Goal: Information Seeking & Learning: Learn about a topic

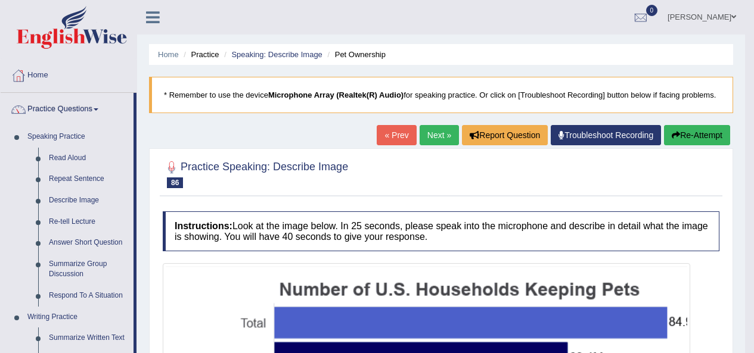
click at [443, 131] on link "Next »" at bounding box center [438, 135] width 39 height 20
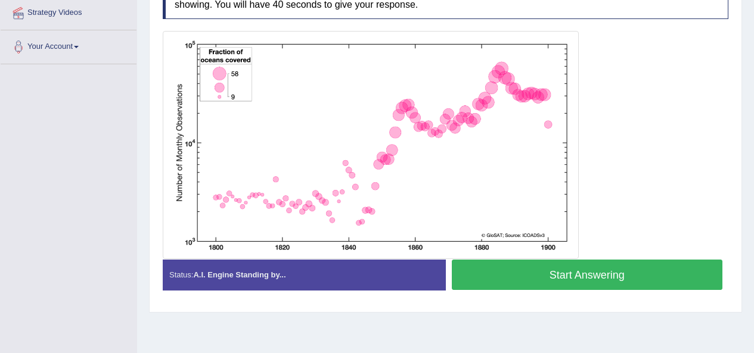
scroll to position [241, 0]
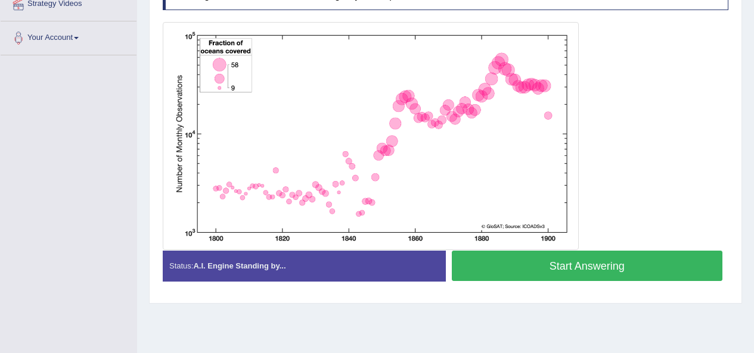
click at [566, 265] on button "Start Answering" at bounding box center [587, 266] width 271 height 30
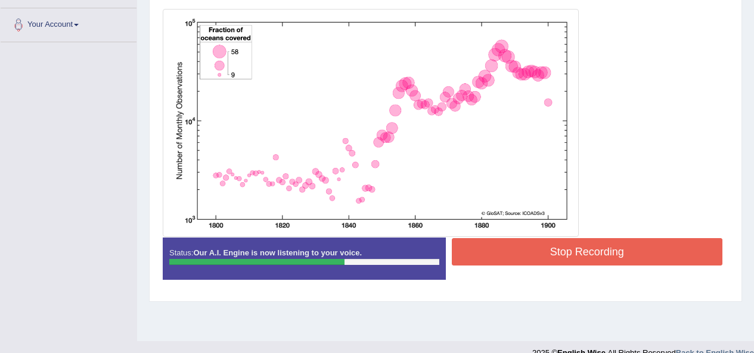
scroll to position [254, 0]
click at [578, 265] on button "Stop Recording" at bounding box center [587, 251] width 271 height 27
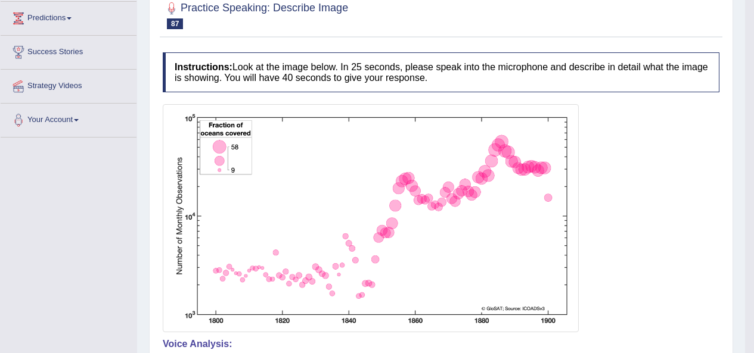
scroll to position [0, 0]
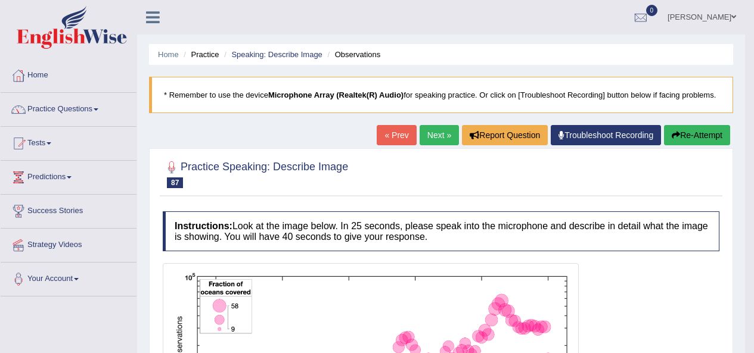
click at [438, 136] on link "Next »" at bounding box center [438, 135] width 39 height 20
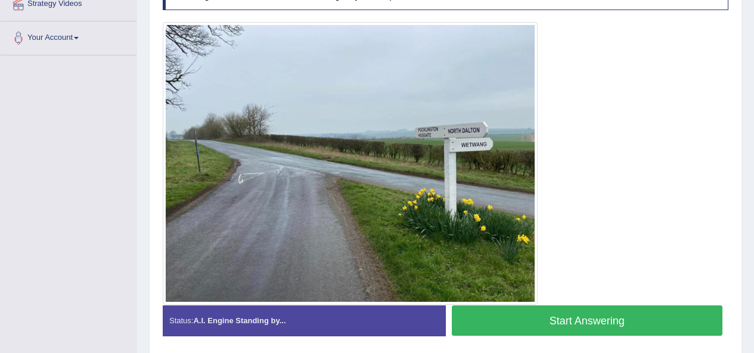
scroll to position [285, 0]
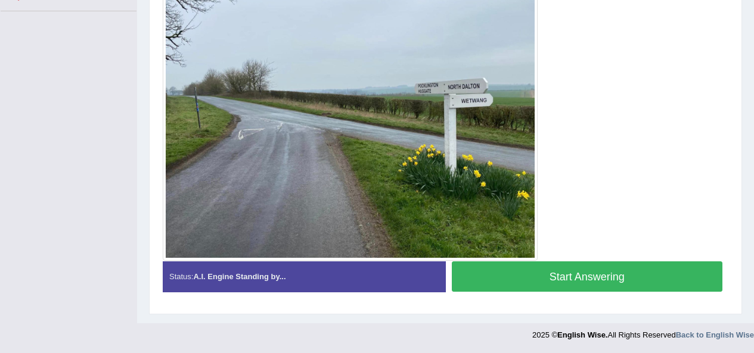
click at [539, 269] on button "Start Answering" at bounding box center [587, 277] width 271 height 30
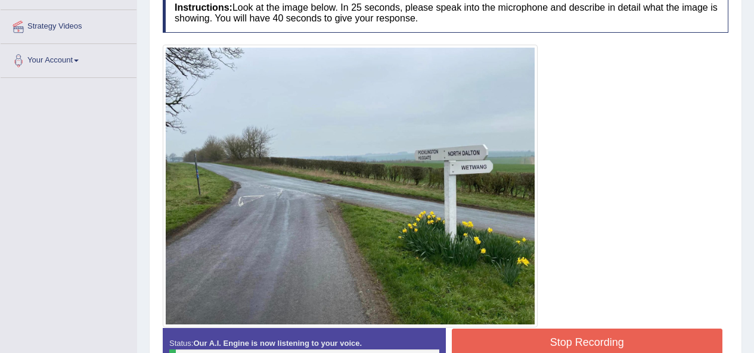
scroll to position [224, 0]
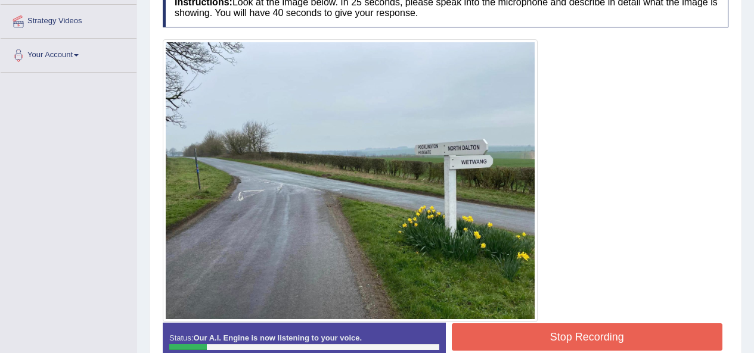
click at [542, 335] on button "Stop Recording" at bounding box center [587, 337] width 271 height 27
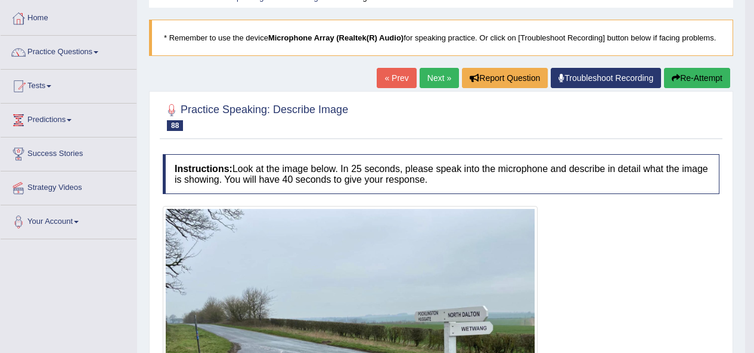
scroll to position [0, 0]
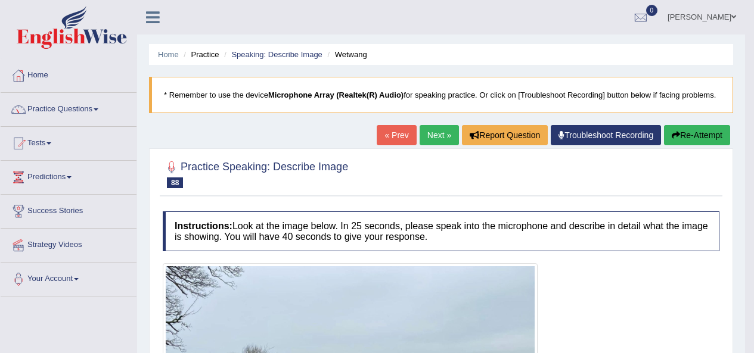
click at [431, 130] on link "Next »" at bounding box center [438, 135] width 39 height 20
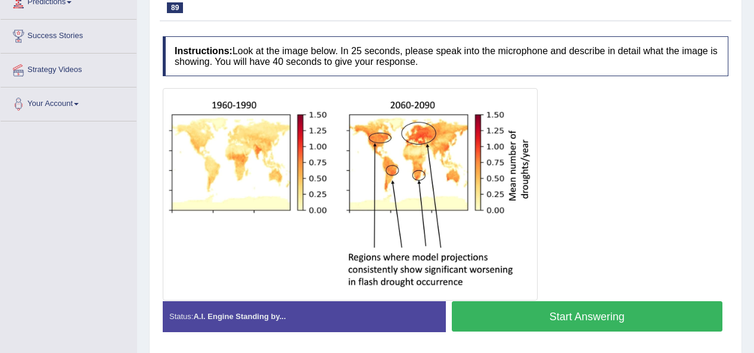
scroll to position [176, 0]
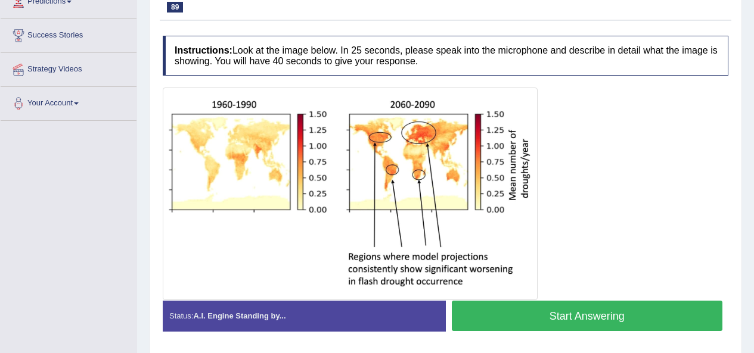
click at [531, 313] on button "Start Answering" at bounding box center [587, 316] width 271 height 30
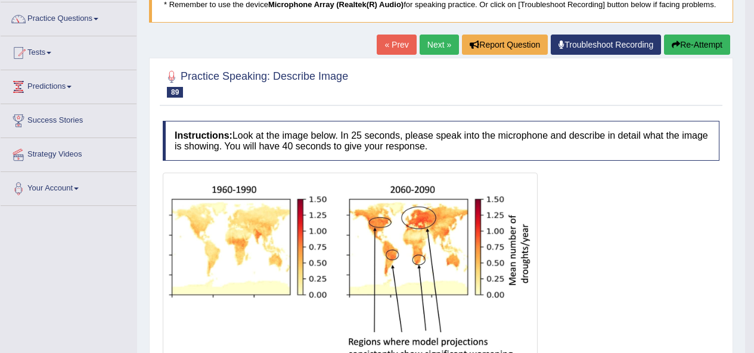
scroll to position [0, 0]
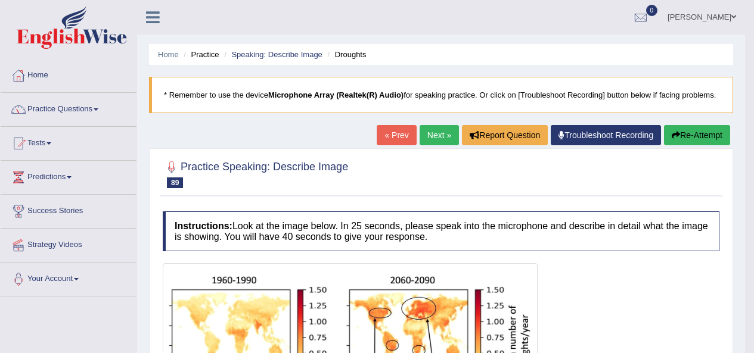
click at [441, 133] on link "Next »" at bounding box center [438, 135] width 39 height 20
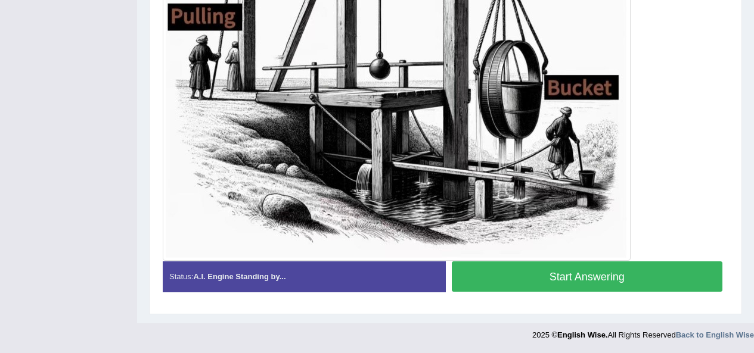
click at [562, 274] on button "Start Answering" at bounding box center [587, 277] width 271 height 30
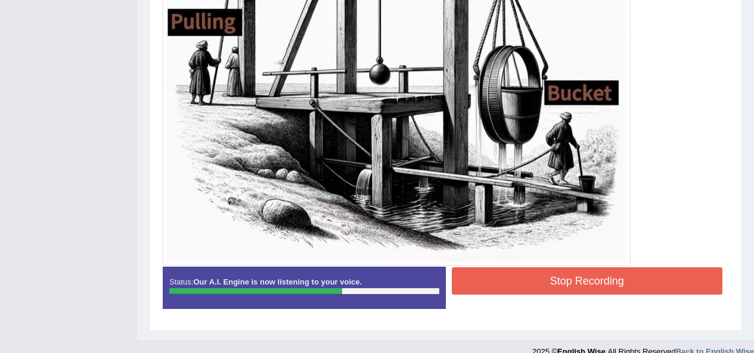
scroll to position [475, 0]
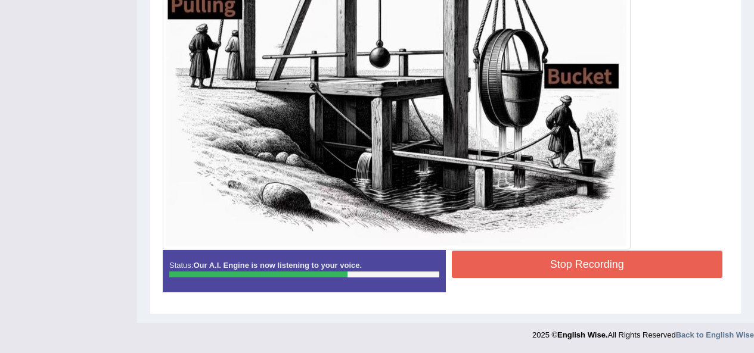
click at [583, 269] on button "Stop Recording" at bounding box center [587, 264] width 271 height 27
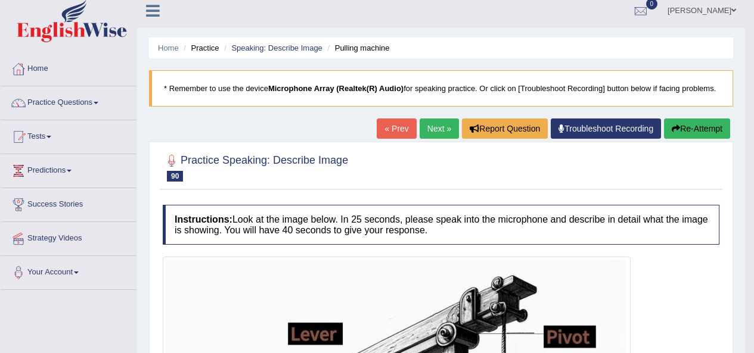
scroll to position [0, 0]
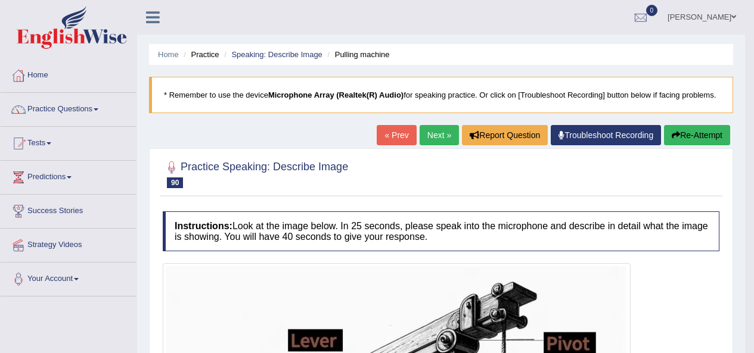
click at [50, 95] on link "Practice Questions" at bounding box center [69, 108] width 136 height 30
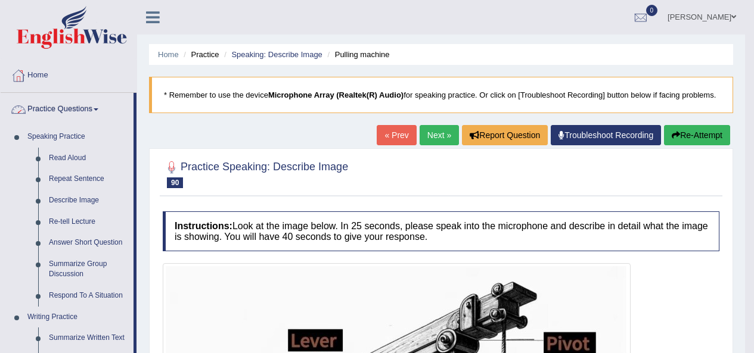
click at [66, 230] on link "Re-tell Lecture" at bounding box center [88, 222] width 90 height 21
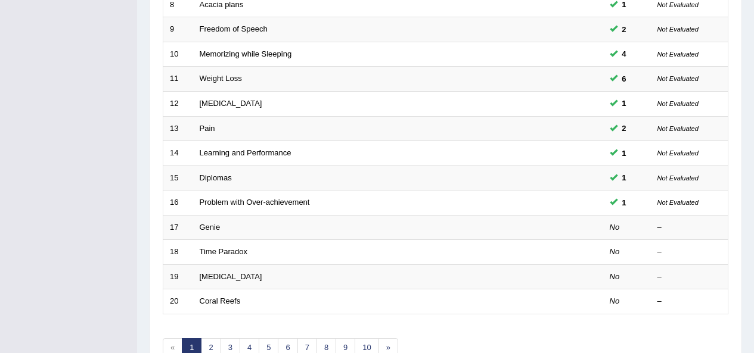
scroll to position [369, 0]
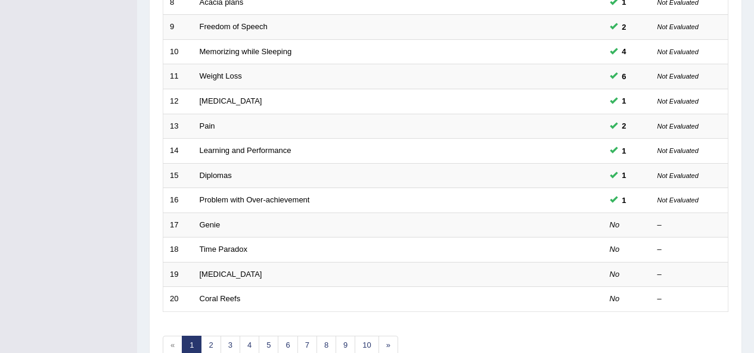
click at [466, 222] on td "Genie" at bounding box center [353, 225] width 321 height 25
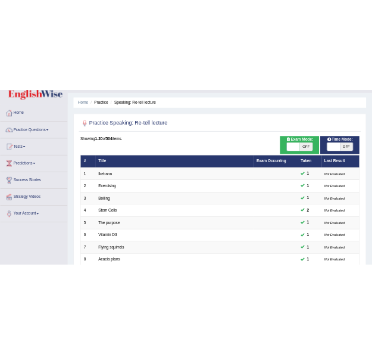
scroll to position [29, 0]
